Goal: Navigation & Orientation: Find specific page/section

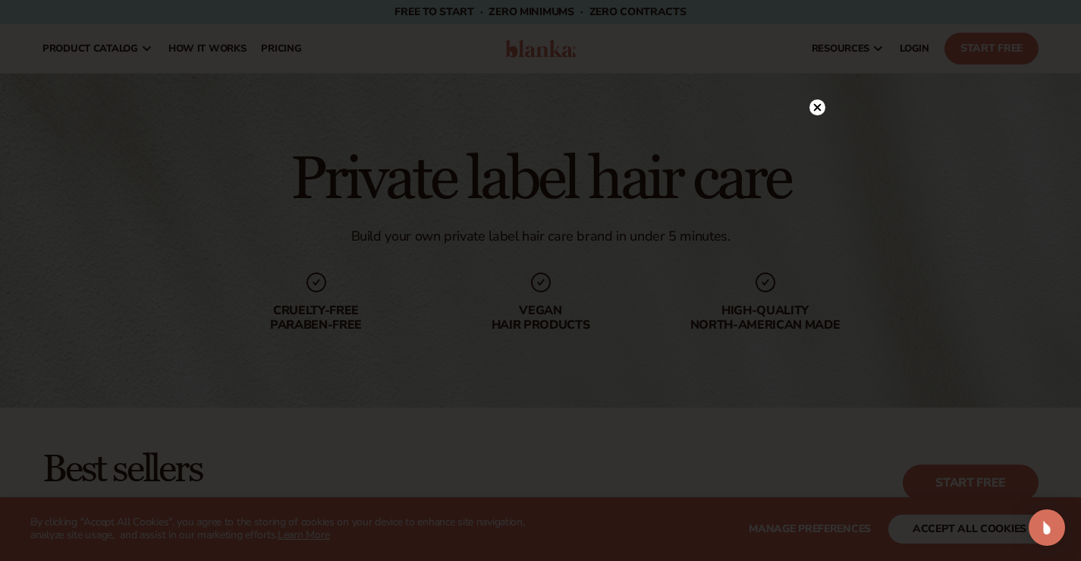
click at [819, 106] on icon at bounding box center [817, 108] width 8 height 8
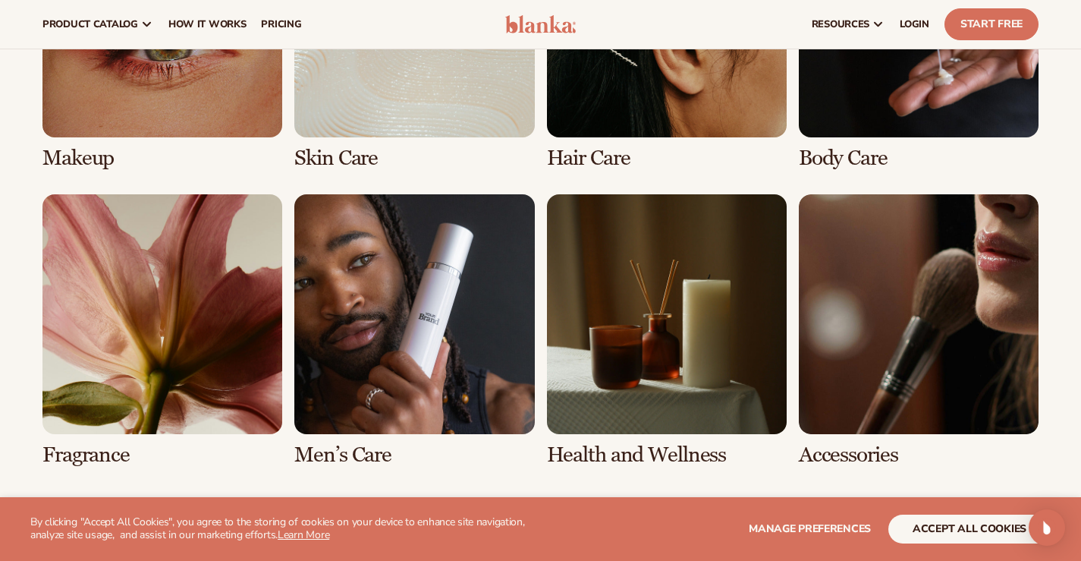
scroll to position [1138, 0]
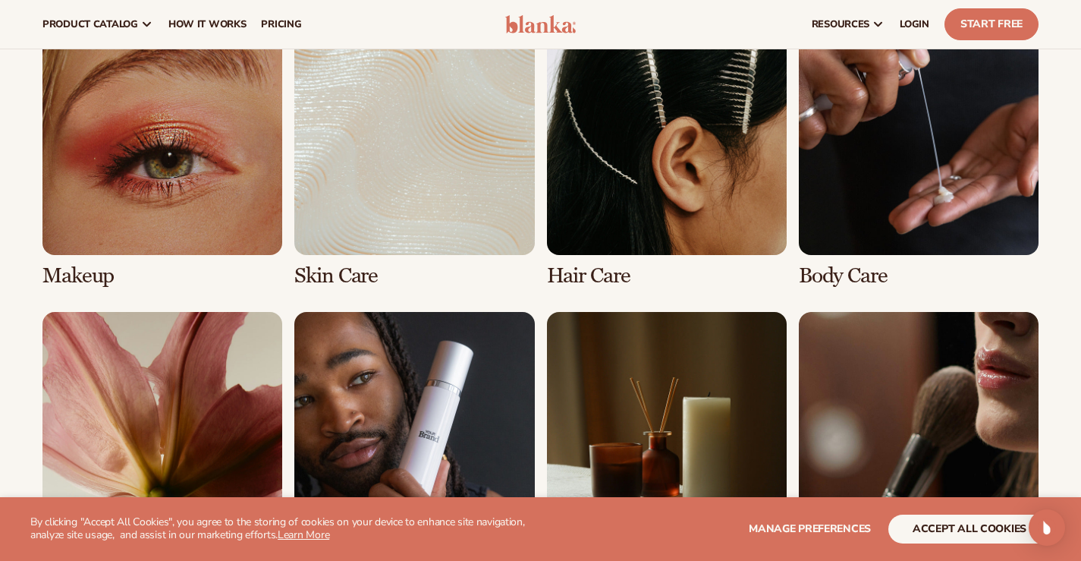
click at [631, 173] on link "3 / 8" at bounding box center [667, 150] width 240 height 272
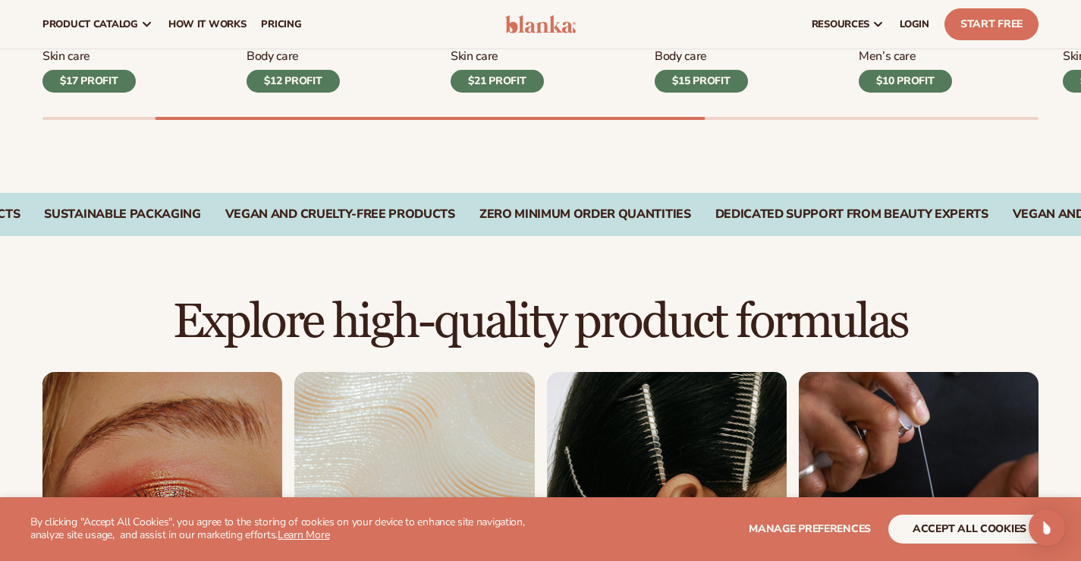
scroll to position [379, 0]
